Goal: Task Accomplishment & Management: Complete application form

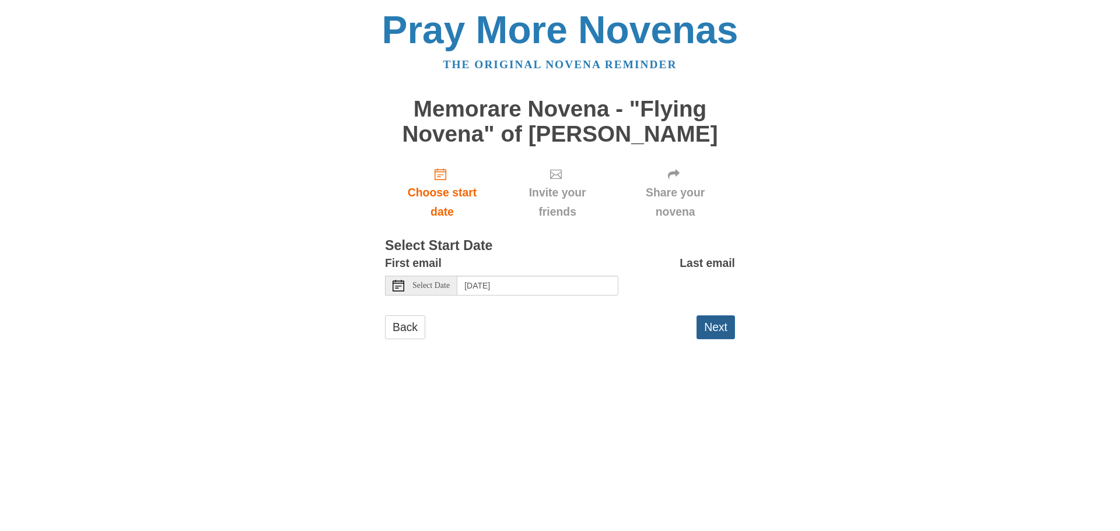
click at [725, 331] on button "Next" at bounding box center [715, 328] width 38 height 24
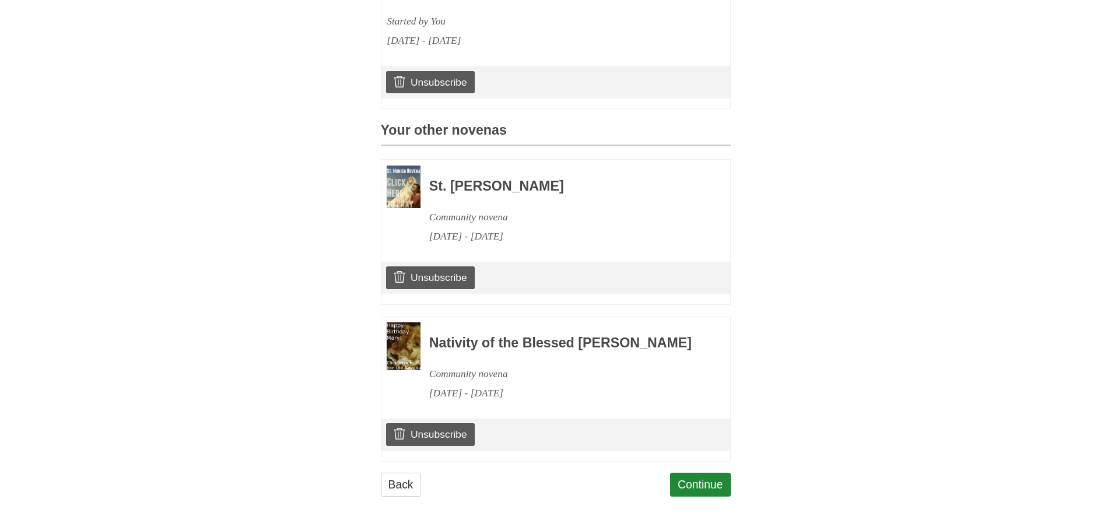
scroll to position [472, 0]
click at [701, 485] on link "Continue" at bounding box center [700, 485] width 61 height 24
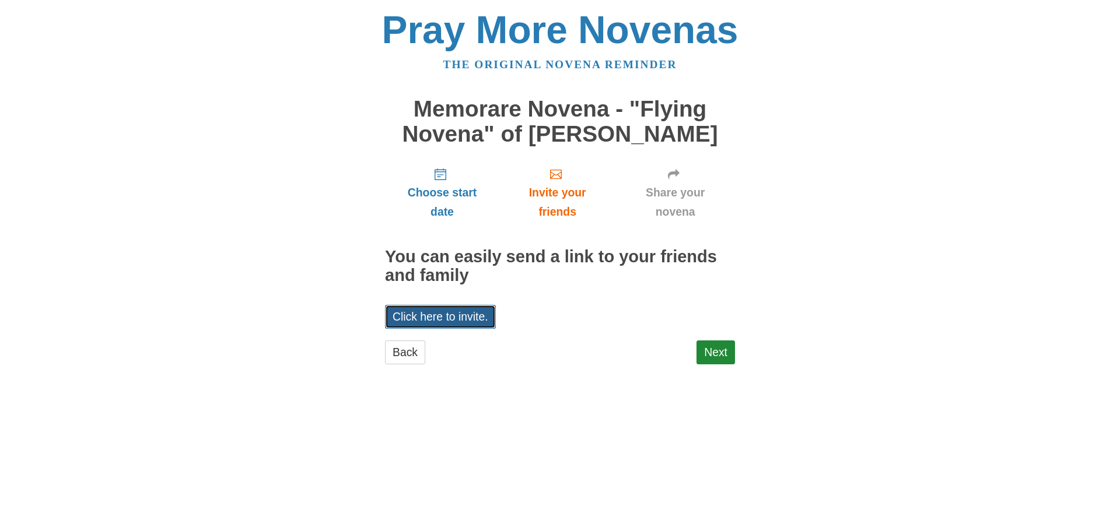
click at [464, 318] on link "Click here to invite." at bounding box center [440, 317] width 111 height 24
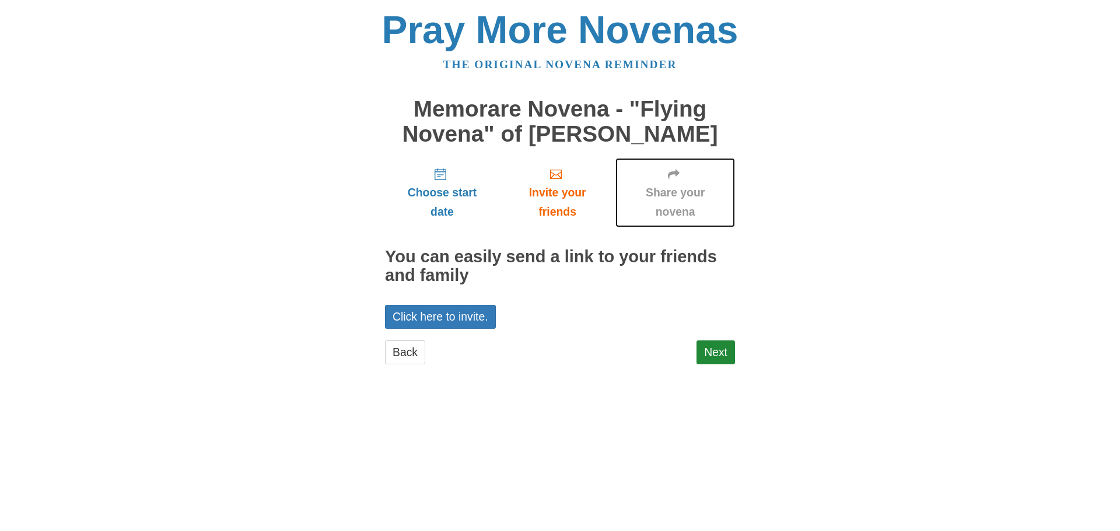
click at [675, 204] on span "Share your novena" at bounding box center [675, 202] width 96 height 38
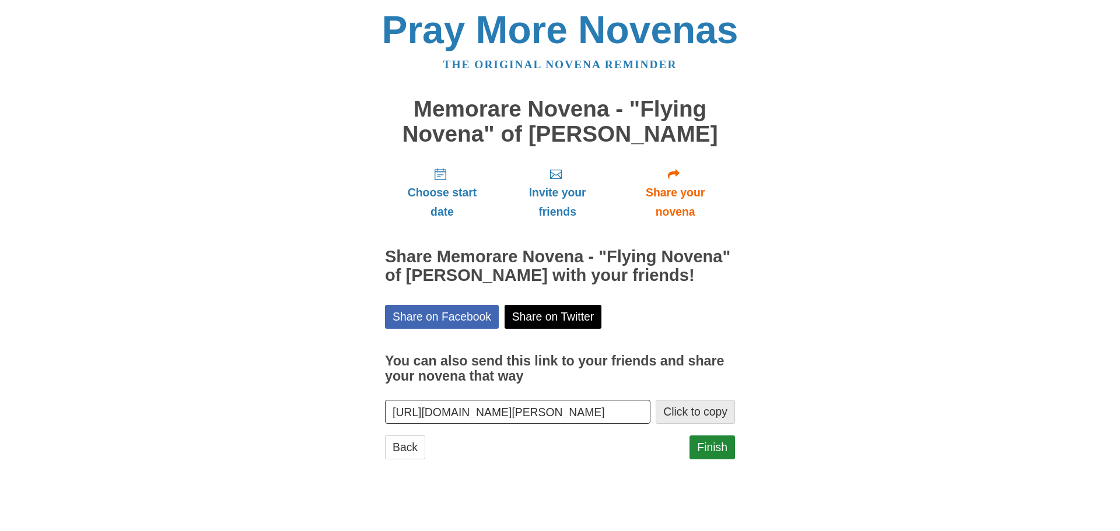
click at [694, 409] on button "Click to copy" at bounding box center [695, 412] width 79 height 24
click at [714, 454] on link "Finish" at bounding box center [711, 448] width 45 height 24
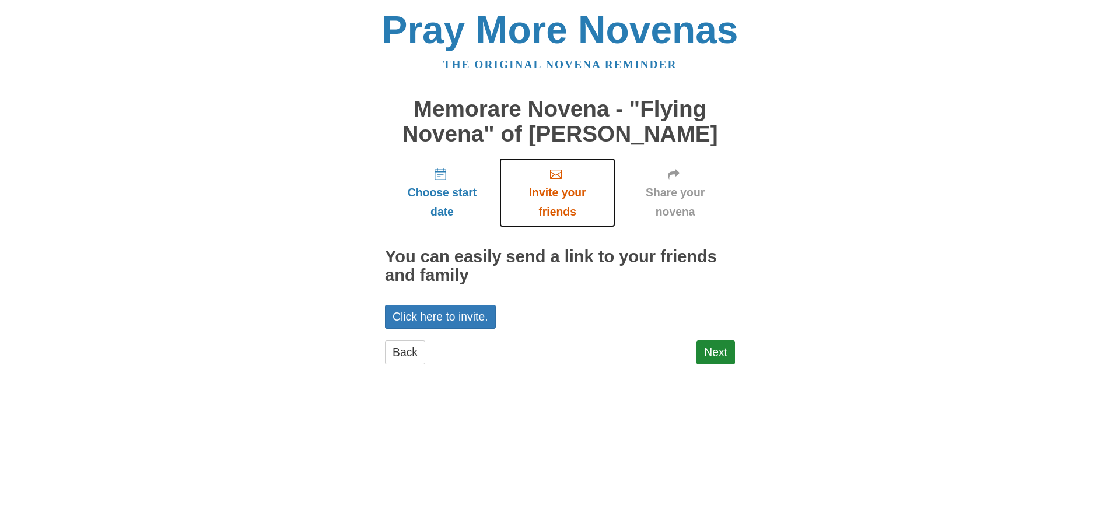
click at [560, 198] on span "Invite your friends" at bounding box center [557, 202] width 93 height 38
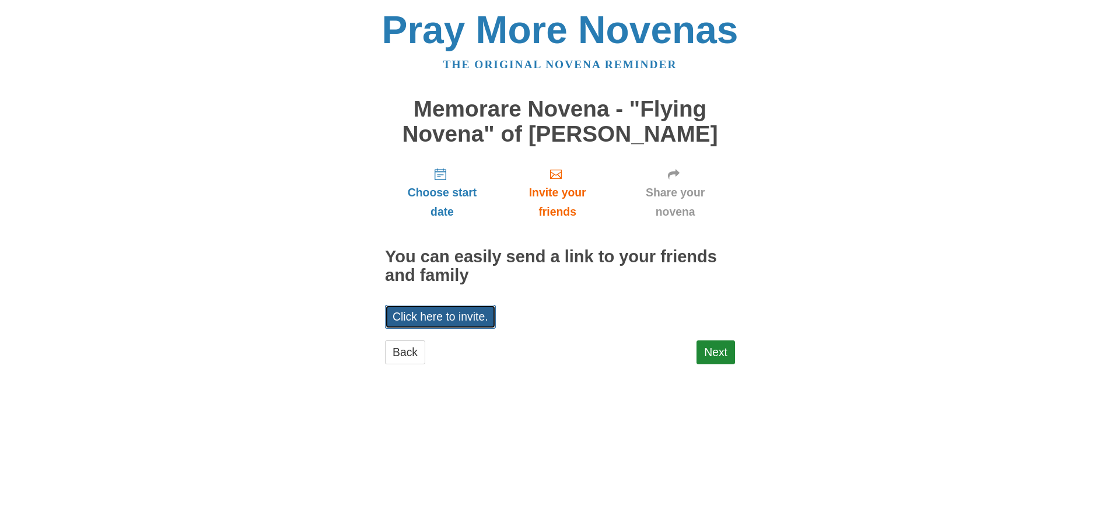
click at [468, 318] on link "Click here to invite." at bounding box center [440, 317] width 111 height 24
click at [720, 348] on link "Next" at bounding box center [715, 353] width 38 height 24
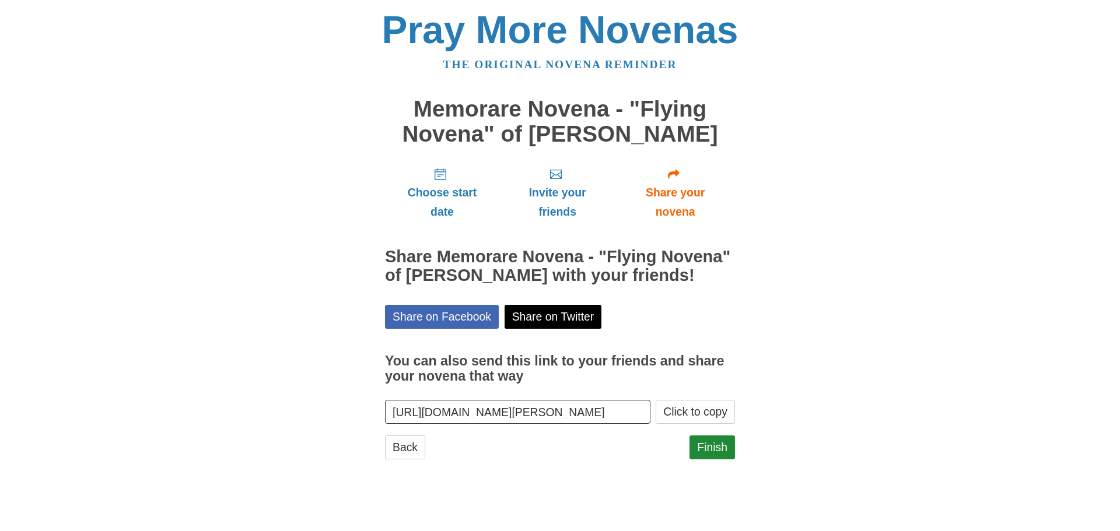
click at [915, 95] on body "Pray More Novenas The original novena reminder Memorare Novena - "Flying Novena…" at bounding box center [560, 246] width 1120 height 493
